Goal: Navigation & Orientation: Find specific page/section

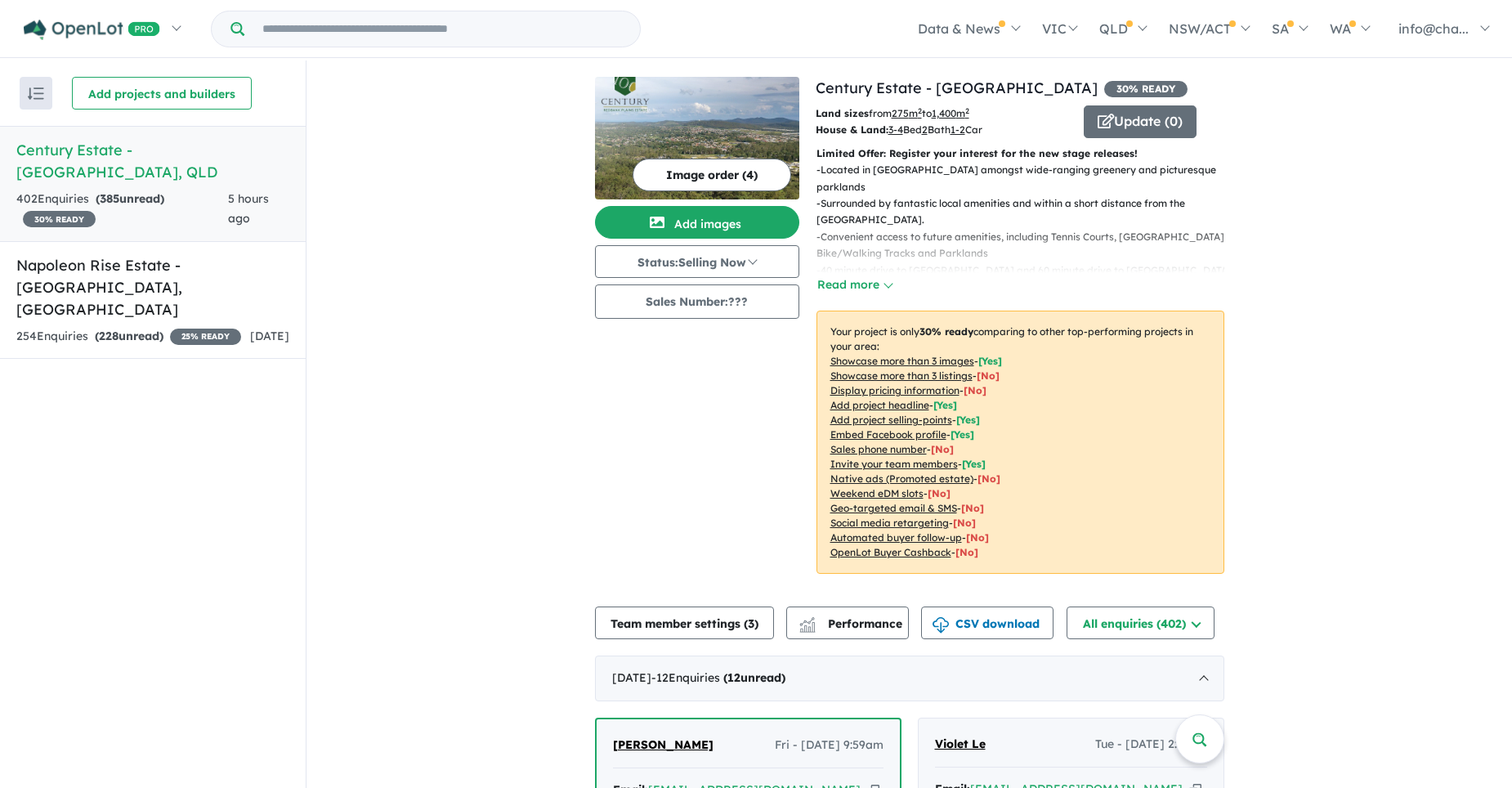
scroll to position [327, 0]
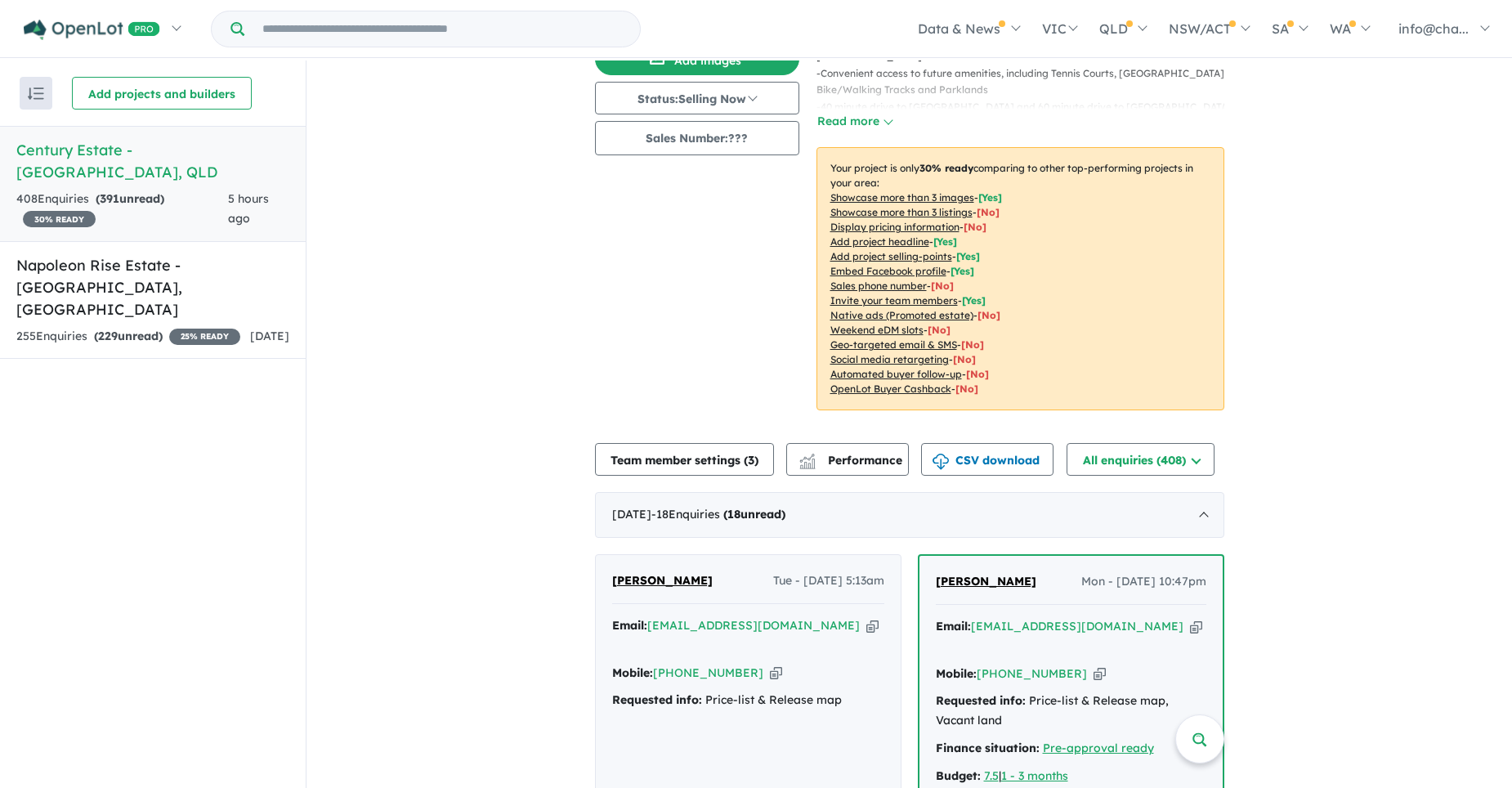
scroll to position [327, 0]
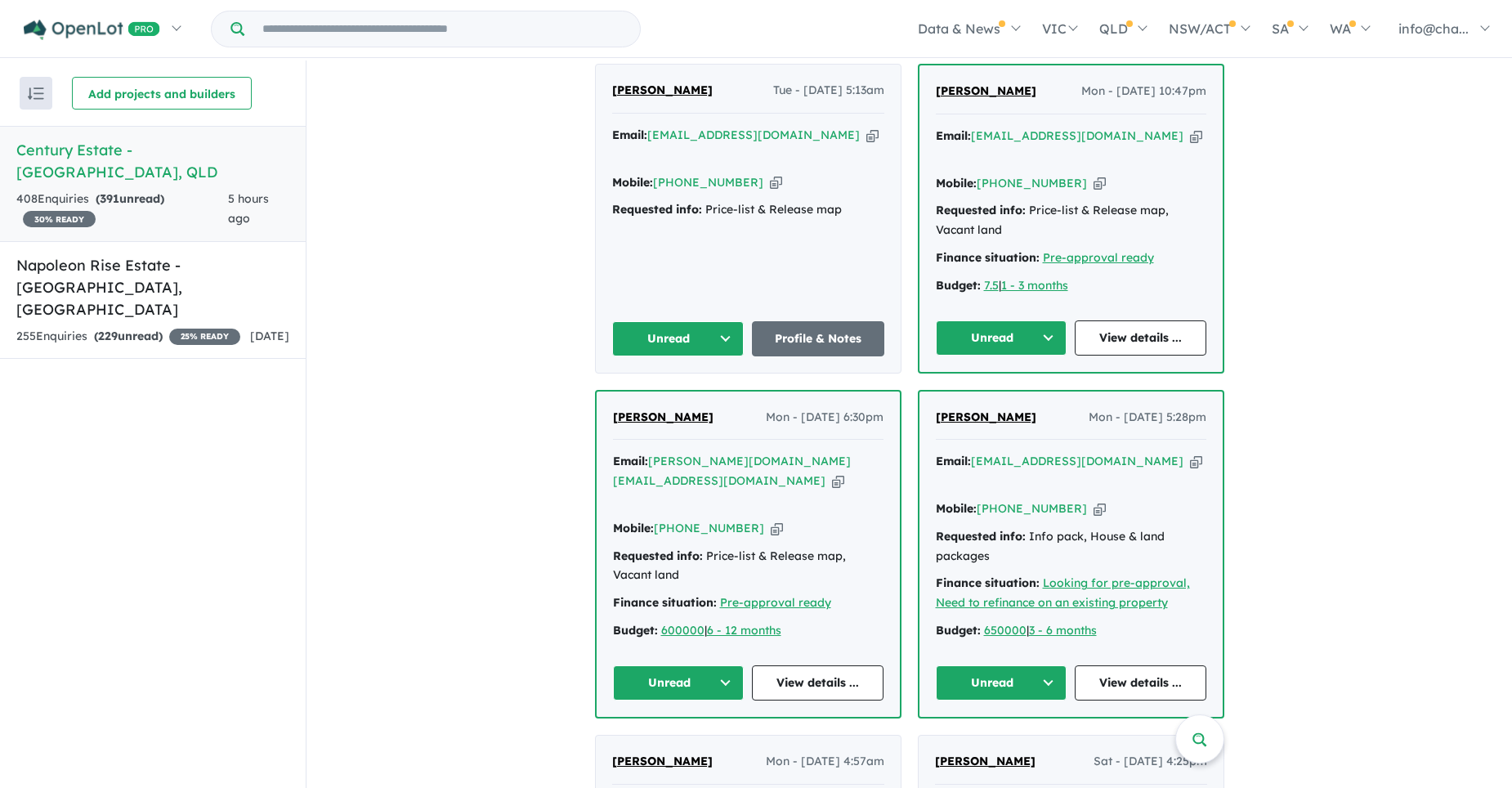
scroll to position [409, 0]
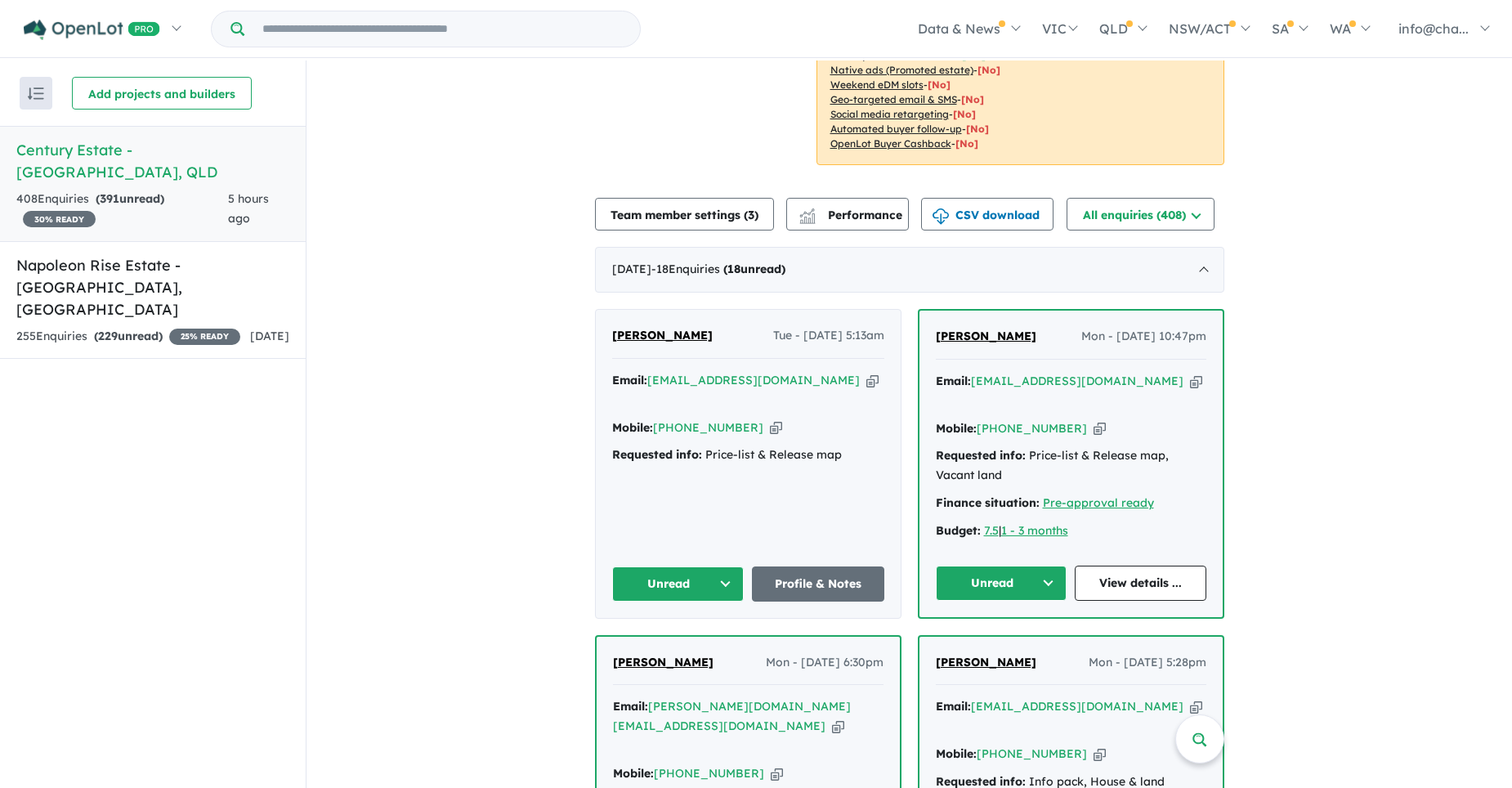
click at [215, 327] on div "255 Enquir ies ( 229 unread) 25 % READY" at bounding box center [129, 336] width 224 height 19
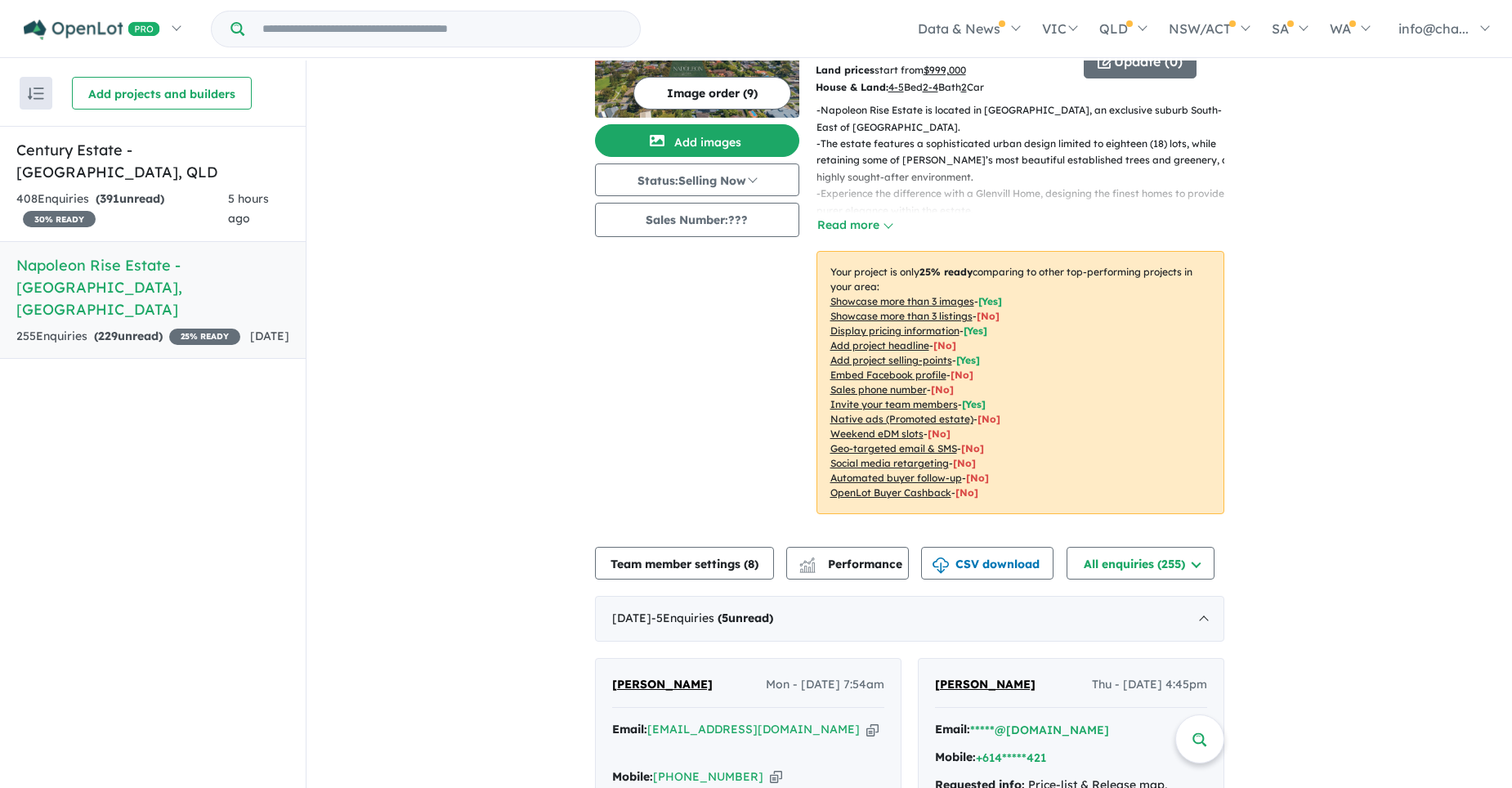
scroll to position [246, 0]
